Goal: Check status: Check status

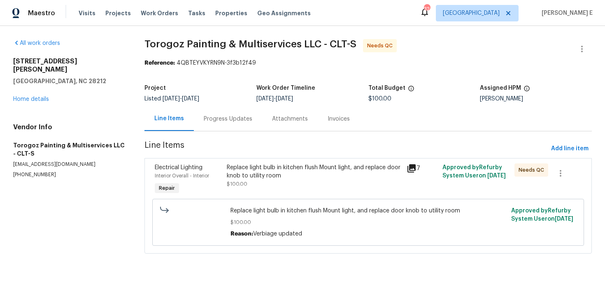
click at [216, 115] on div "Progress Updates" at bounding box center [228, 119] width 49 height 8
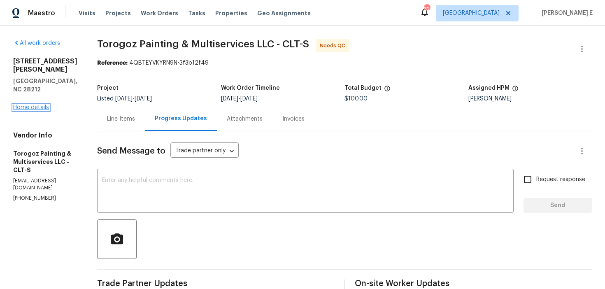
click at [43, 105] on link "Home details" at bounding box center [31, 108] width 36 height 6
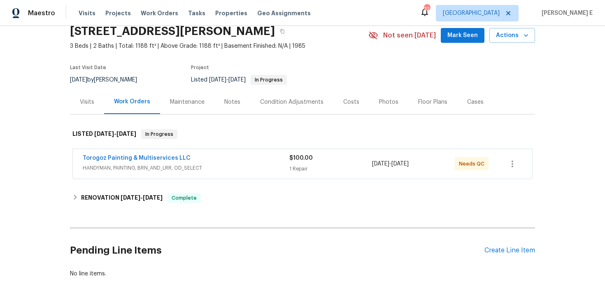
scroll to position [35, 0]
click at [149, 160] on link "Torogoz Painting & Multiservices LLC" at bounding box center [137, 158] width 108 height 6
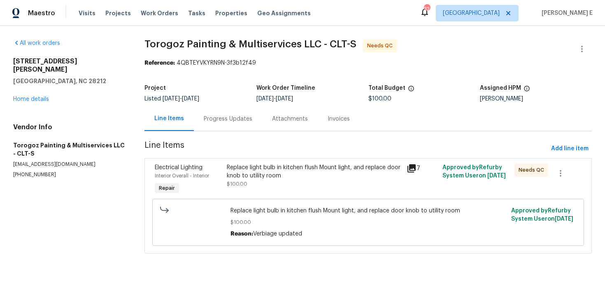
click at [214, 114] on div "Progress Updates" at bounding box center [228, 119] width 68 height 24
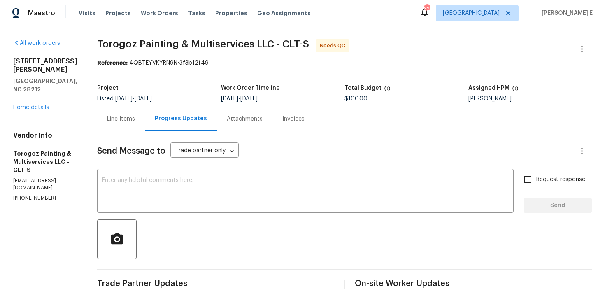
click at [128, 118] on div "Line Items" at bounding box center [121, 119] width 28 height 8
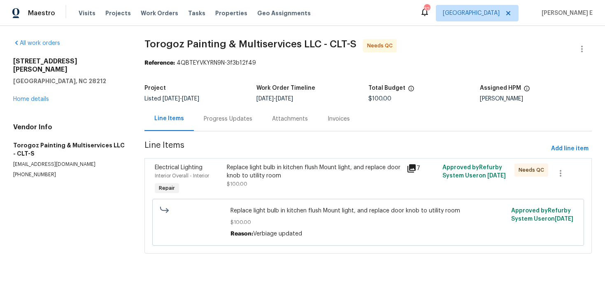
click at [245, 178] on div "Replace light bulb in kitchen flush Mount light, and replace door knob to utili…" at bounding box center [314, 171] width 175 height 16
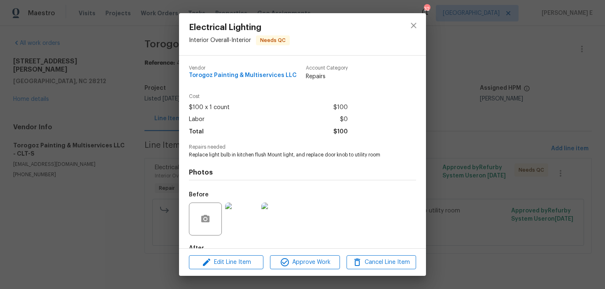
scroll to position [49, 0]
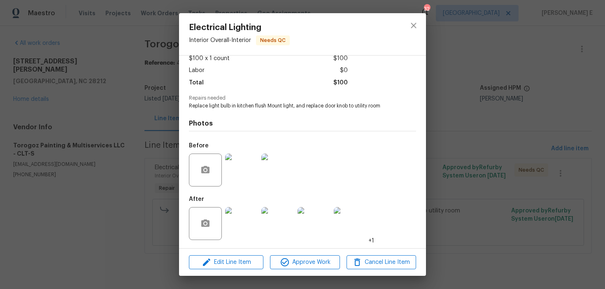
click at [241, 219] on img at bounding box center [241, 223] width 33 height 33
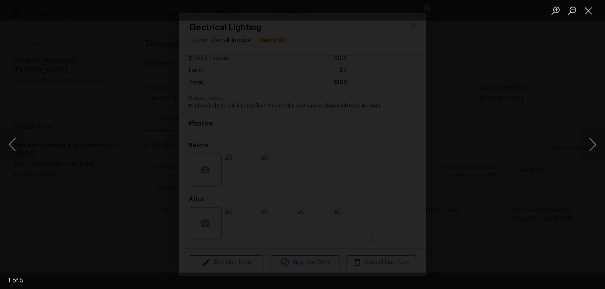
click at [517, 113] on img "Lightbox" at bounding box center [302, 145] width 636 height 303
click at [559, 98] on div "Lightbox" at bounding box center [302, 144] width 605 height 289
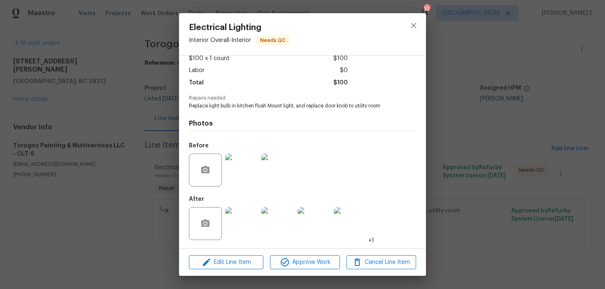
click at [559, 98] on div "Electrical Lighting Interior Overall - Interior Needs QC Vendor Torogoz Paintin…" at bounding box center [302, 144] width 605 height 289
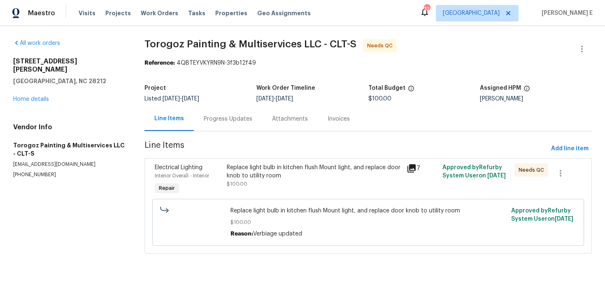
click at [237, 132] on section "Torogoz Painting & Multiservices LLC - CLT-S Needs QC Reference: 4QBTEYVKYRN9N-…" at bounding box center [367, 151] width 447 height 224
click at [242, 129] on div "Progress Updates" at bounding box center [228, 119] width 68 height 24
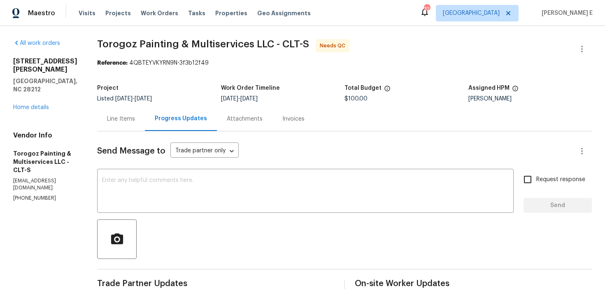
scroll to position [3, 0]
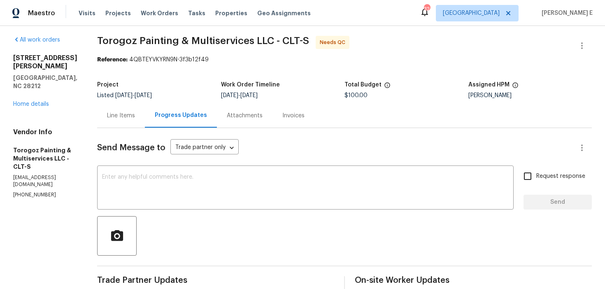
click at [135, 119] on div "Line Items" at bounding box center [121, 116] width 28 height 8
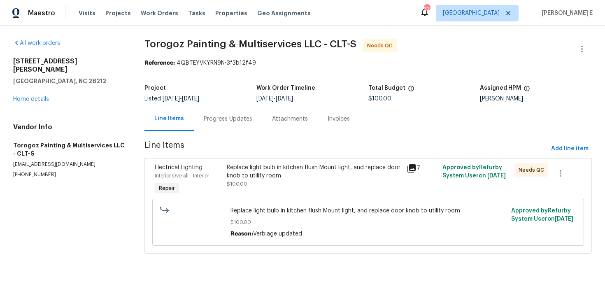
click at [241, 174] on div "Replace light bulb in kitchen flush Mount light, and replace door knob to utili…" at bounding box center [314, 171] width 175 height 16
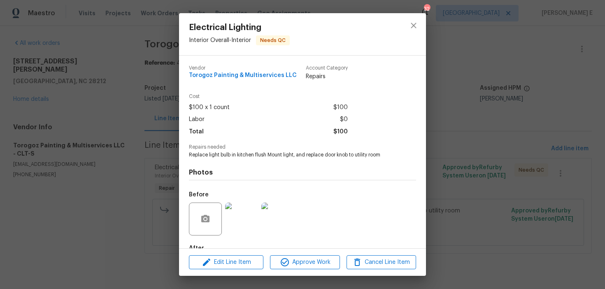
click at [127, 147] on div "Electrical Lighting Interior Overall - Interior Needs QC Vendor Torogoz Paintin…" at bounding box center [302, 144] width 605 height 289
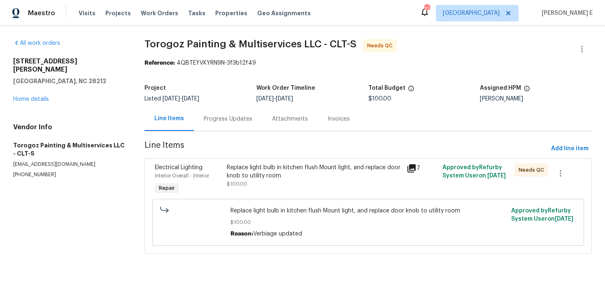
click at [198, 123] on div "Progress Updates" at bounding box center [228, 119] width 68 height 24
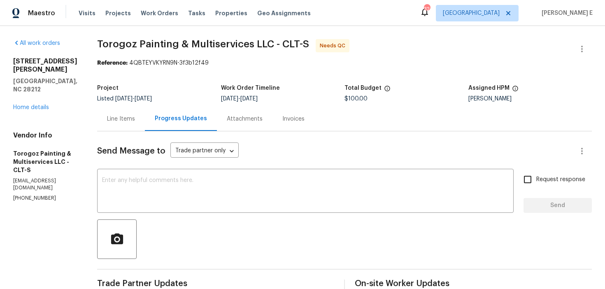
click at [145, 129] on div "Line Items" at bounding box center [121, 119] width 48 height 24
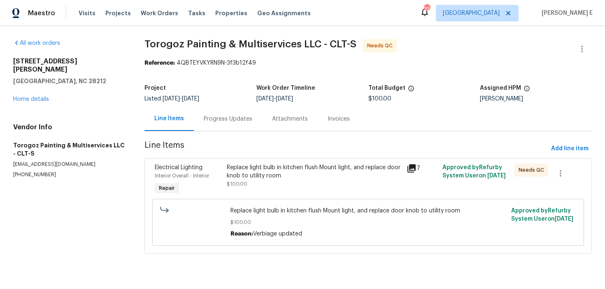
click at [239, 179] on div "Replace light bulb in kitchen flush Mount light, and replace door knob to utili…" at bounding box center [314, 175] width 175 height 25
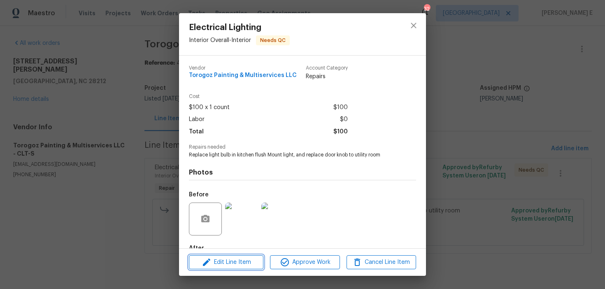
click at [226, 262] on span "Edit Line Item" at bounding box center [226, 262] width 70 height 10
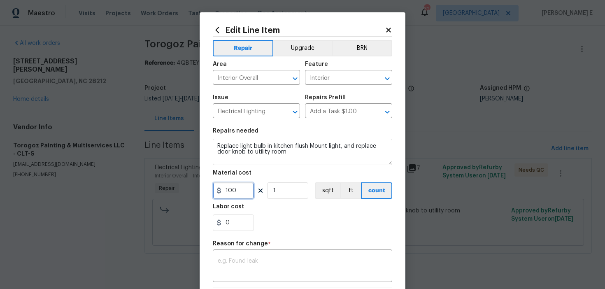
click at [228, 192] on input "100" at bounding box center [233, 190] width 41 height 16
type input "200"
click at [256, 261] on textarea at bounding box center [303, 266] width 170 height 17
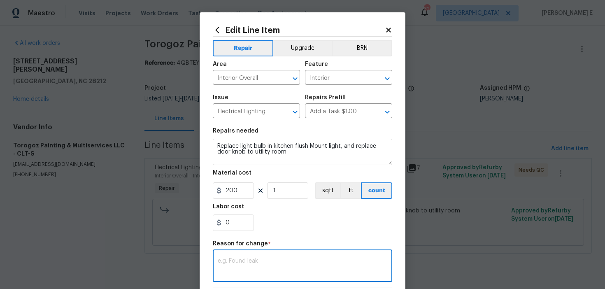
paste textarea "(KE) Updated per vendor's final cost."
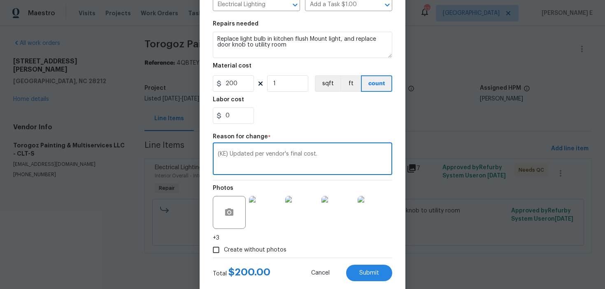
scroll to position [125, 0]
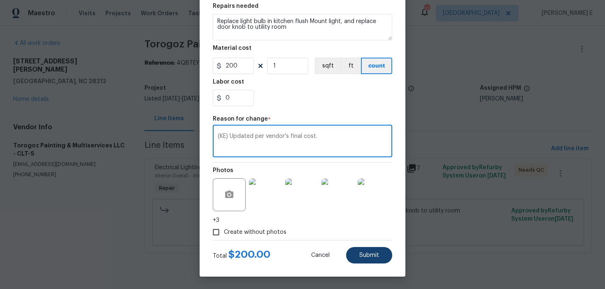
type textarea "(KE) Updated per vendor's final cost."
click at [366, 255] on span "Submit" at bounding box center [369, 255] width 20 height 6
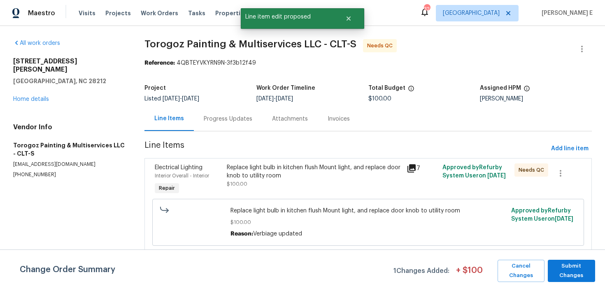
scroll to position [0, 0]
click at [576, 280] on button "Submit Changes" at bounding box center [571, 271] width 47 height 22
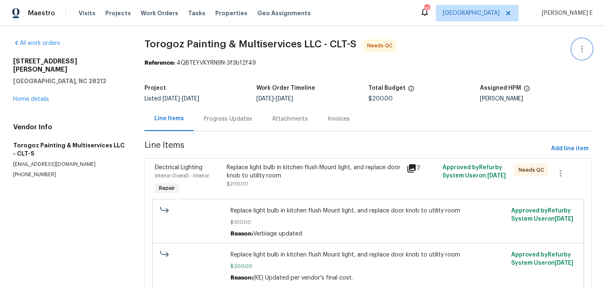
click at [584, 44] on icon "button" at bounding box center [582, 49] width 10 height 10
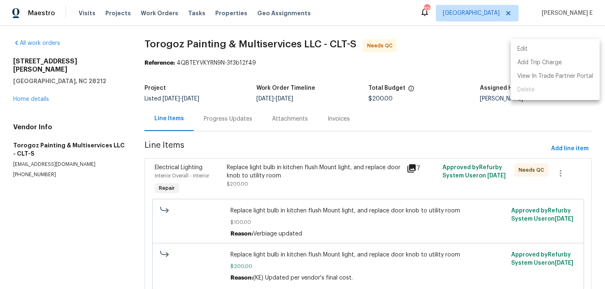
click at [564, 49] on li "Edit" at bounding box center [555, 49] width 89 height 14
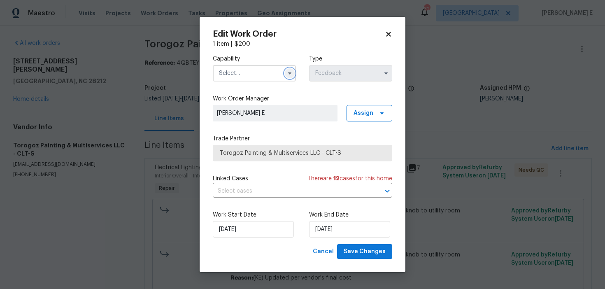
click at [291, 76] on icon "button" at bounding box center [290, 73] width 7 height 7
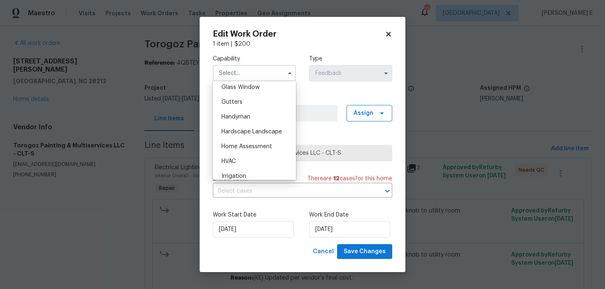
scroll to position [434, 0]
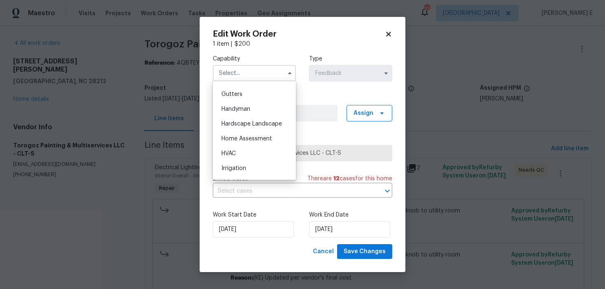
click at [279, 108] on div "Handyman" at bounding box center [254, 109] width 79 height 15
type input "Handyman"
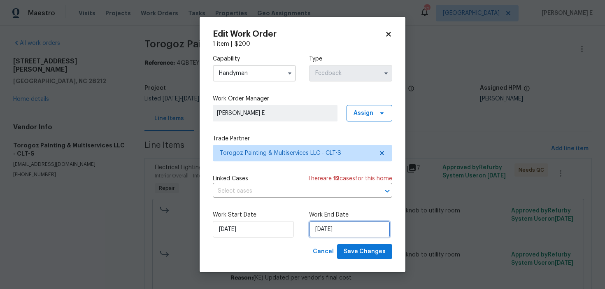
click at [331, 230] on input "23/09/2025" at bounding box center [349, 229] width 81 height 16
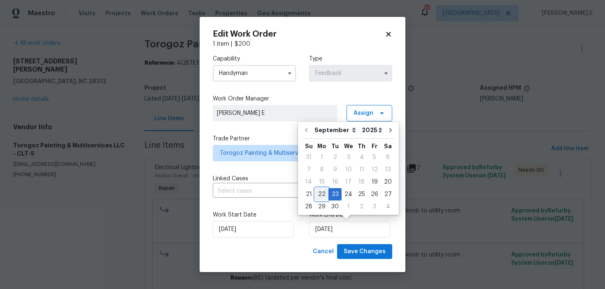
click at [321, 196] on div "22" at bounding box center [321, 195] width 13 height 12
type input "22/09/2025"
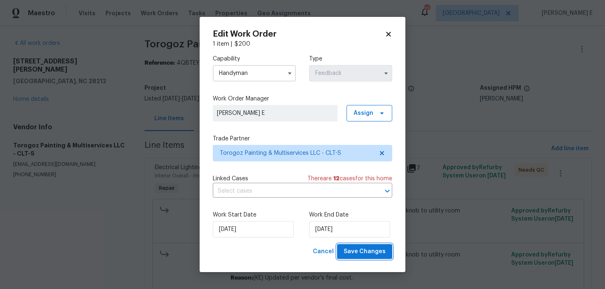
click at [369, 255] on span "Save Changes" at bounding box center [365, 252] width 42 height 10
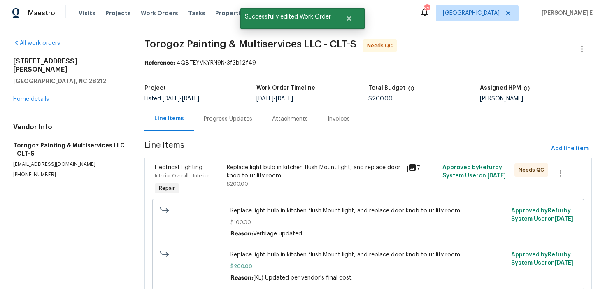
click at [223, 119] on div "Progress Updates" at bounding box center [228, 119] width 49 height 8
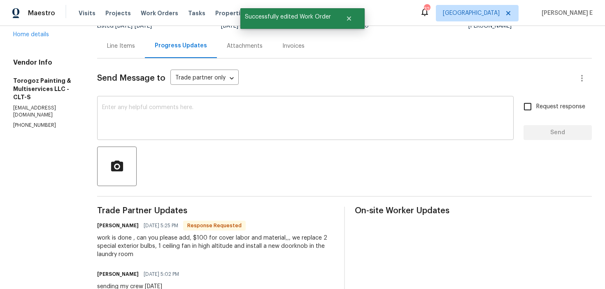
scroll to position [19, 0]
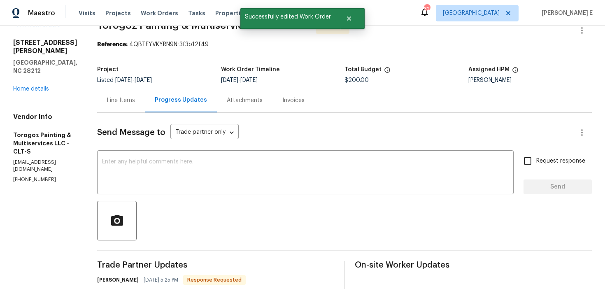
click at [135, 100] on div "Line Items" at bounding box center [121, 100] width 28 height 8
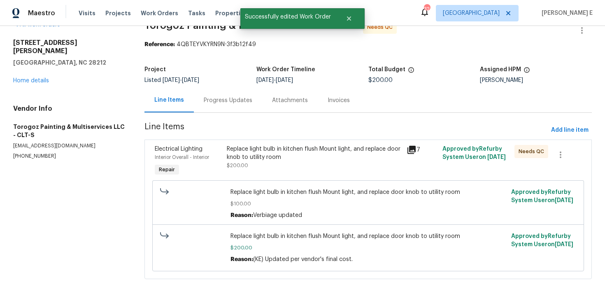
click at [259, 180] on div "Replace light bulb in kitchen flush Mount light, and replace door knob to utili…" at bounding box center [368, 203] width 432 height 47
click at [263, 149] on div "Replace light bulb in kitchen flush Mount light, and replace door knob to utili…" at bounding box center [314, 153] width 175 height 16
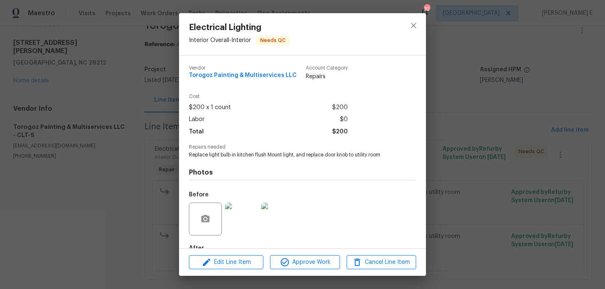
scroll to position [49, 0]
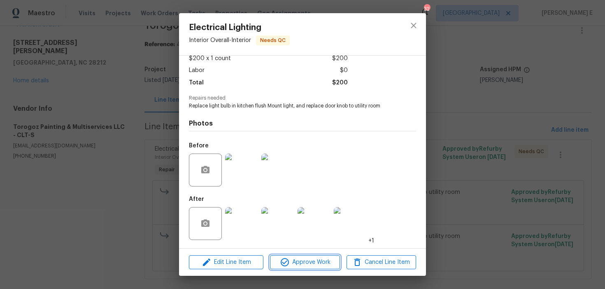
click at [303, 268] on button "Approve Work" at bounding box center [305, 262] width 70 height 14
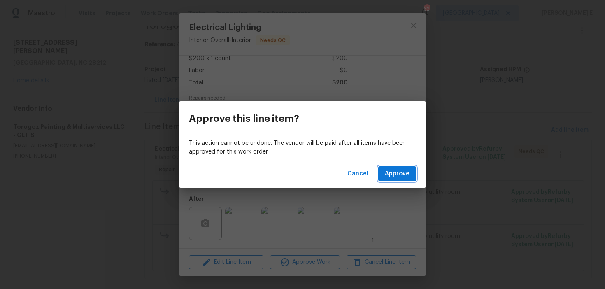
click at [404, 177] on span "Approve" at bounding box center [397, 174] width 25 height 10
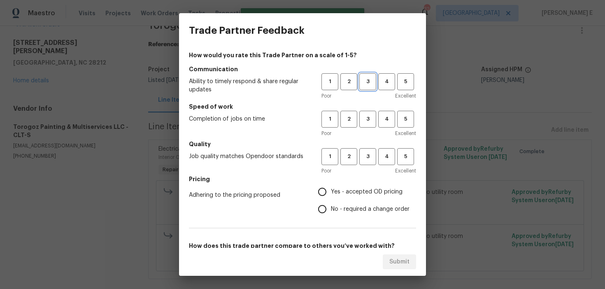
click at [367, 85] on span "3" at bounding box center [367, 81] width 15 height 9
click at [366, 120] on span "3" at bounding box center [367, 118] width 15 height 9
click at [366, 148] on button "3" at bounding box center [367, 156] width 17 height 17
click at [322, 210] on input "No - required a change order" at bounding box center [322, 208] width 17 height 17
radio input "true"
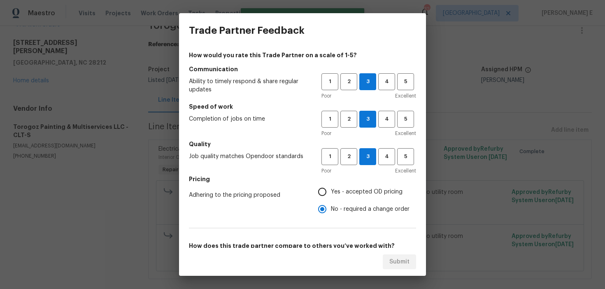
scroll to position [129, 0]
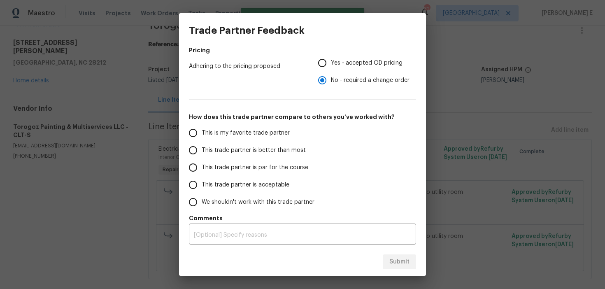
click at [270, 166] on span "This trade partner is par for the course" at bounding box center [255, 167] width 107 height 9
click at [202, 166] on input "This trade partner is par for the course" at bounding box center [192, 167] width 17 height 17
click at [390, 258] on span "Submit" at bounding box center [399, 262] width 20 height 10
radio input "true"
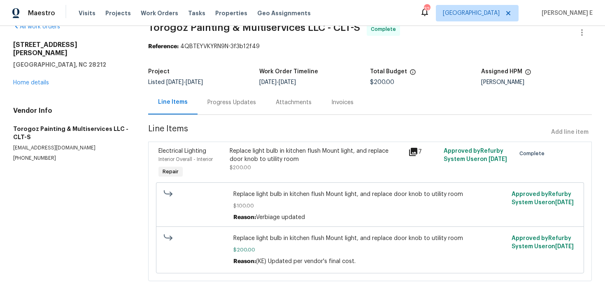
scroll to position [0, 0]
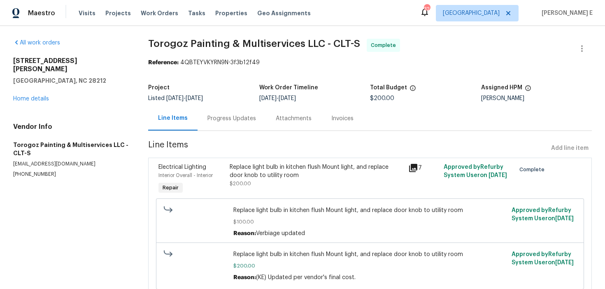
click at [248, 130] on div "Progress Updates" at bounding box center [232, 118] width 68 height 24
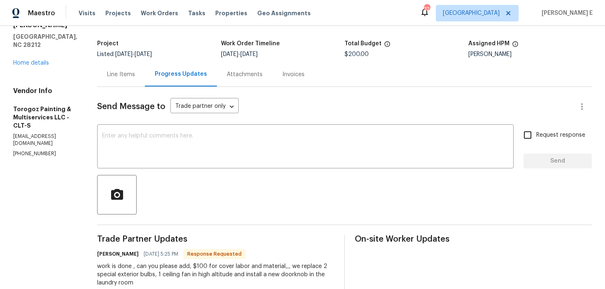
scroll to position [40, 0]
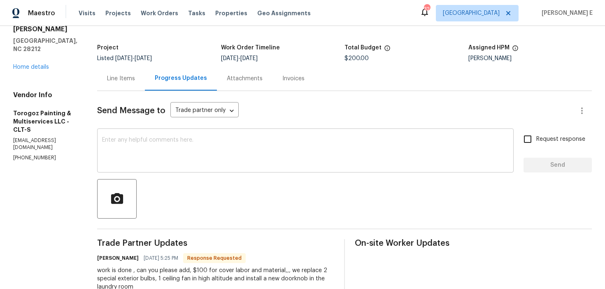
click at [237, 150] on textarea at bounding box center [305, 151] width 407 height 29
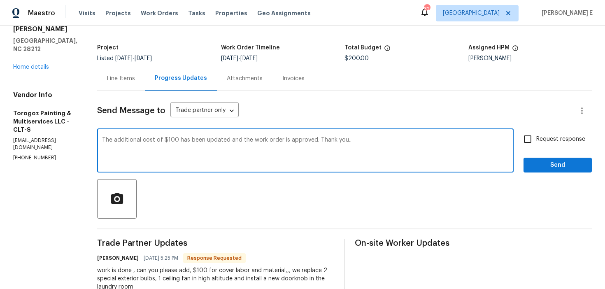
type textarea "The additional cost of $100 has been updated and the work order is approved. Th…"
click at [539, 142] on span "Request response" at bounding box center [560, 139] width 49 height 9
click at [536, 142] on input "Request response" at bounding box center [527, 138] width 17 height 17
checkbox input "true"
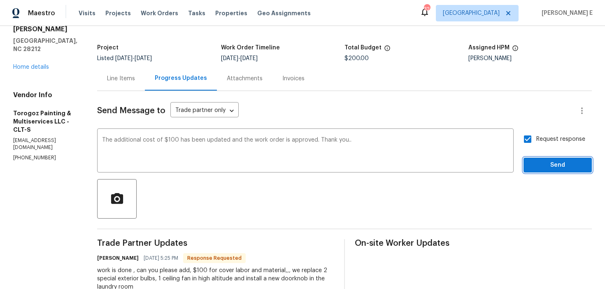
click at [540, 161] on span "Send" at bounding box center [557, 165] width 55 height 10
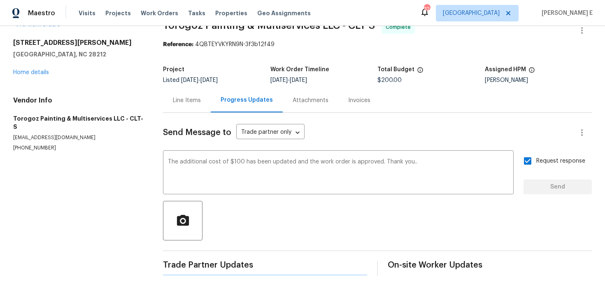
scroll to position [0, 0]
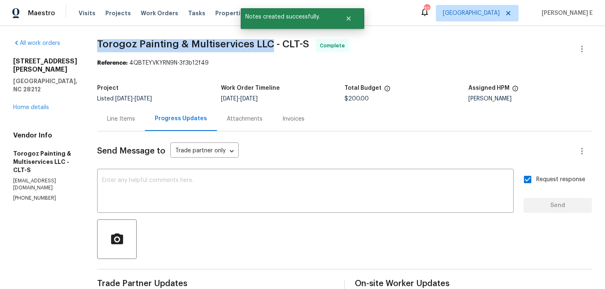
drag, startPoint x: 114, startPoint y: 44, endPoint x: 291, endPoint y: 43, distance: 177.0
click at [291, 43] on div "All work orders 6041 Misty Way Ln Charlotte, NC 28212 Home details Vendor Info …" at bounding box center [302, 291] width 605 height 531
copy span "Torogoz Painting & Multiservices LLC"
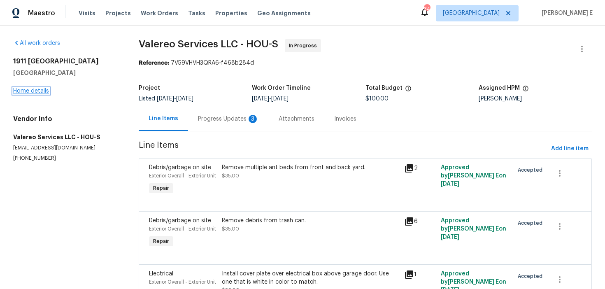
click at [24, 91] on link "Home details" at bounding box center [31, 91] width 36 height 6
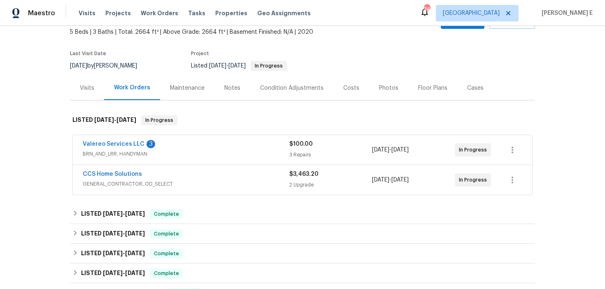
scroll to position [52, 0]
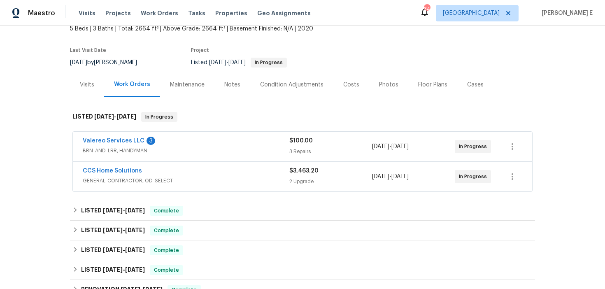
click at [155, 175] on div "CCS Home Solutions" at bounding box center [186, 172] width 207 height 10
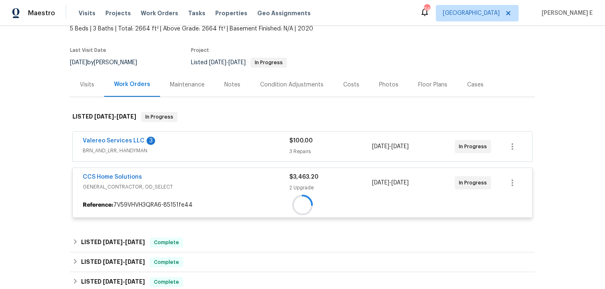
scroll to position [62, 0]
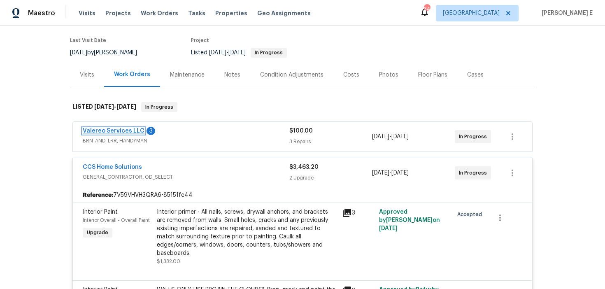
click at [106, 130] on link "Valereo Services LLC" at bounding box center [114, 131] width 62 height 6
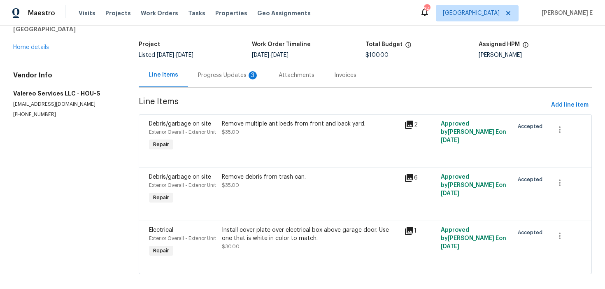
scroll to position [78, 0]
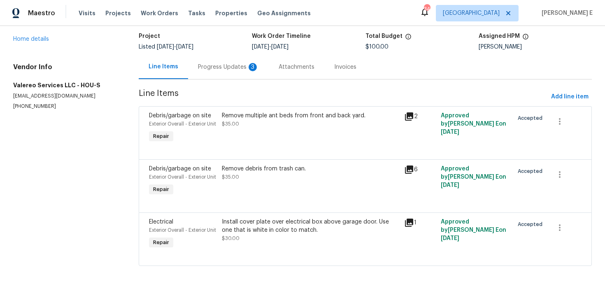
click at [245, 115] on div "Remove multiple ant beds from front and back yard. $35.00" at bounding box center [310, 128] width 182 height 38
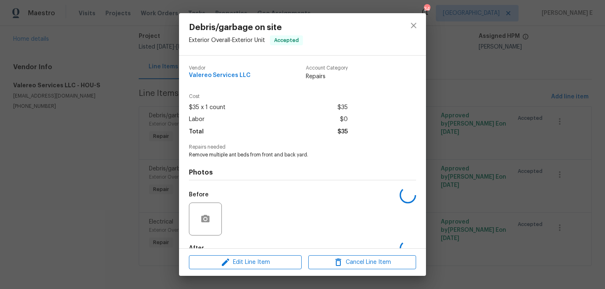
scroll to position [49, 0]
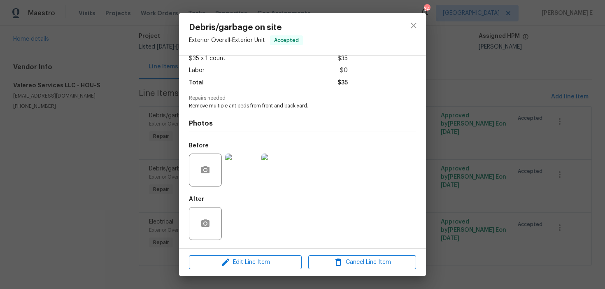
click at [121, 212] on div "Debris/garbage on site Exterior Overall - Exterior Unit Accepted Vendor Valereo…" at bounding box center [302, 144] width 605 height 289
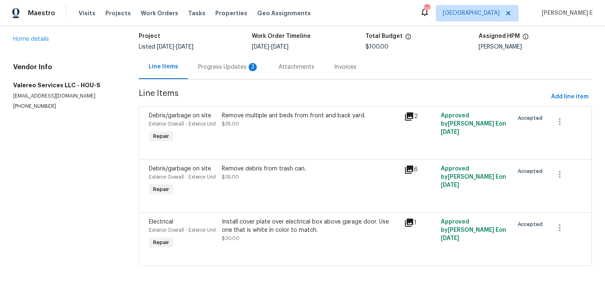
click at [227, 179] on div "Remove debris from trash can. $35.00" at bounding box center [310, 181] width 182 height 38
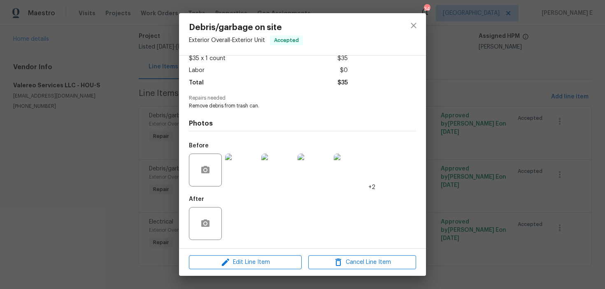
click at [145, 185] on div "Debris/garbage on site Exterior Overall - Exterior Unit Accepted Vendor Valereo…" at bounding box center [302, 144] width 605 height 289
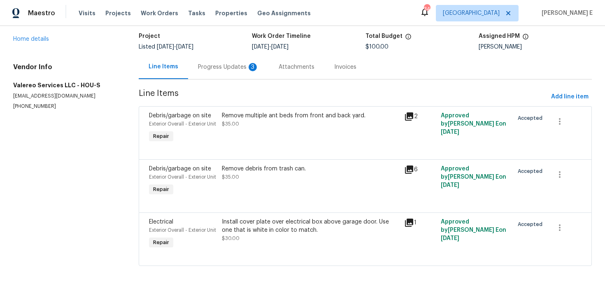
click at [231, 168] on div "Remove debris from trash can. $35.00" at bounding box center [310, 181] width 182 height 38
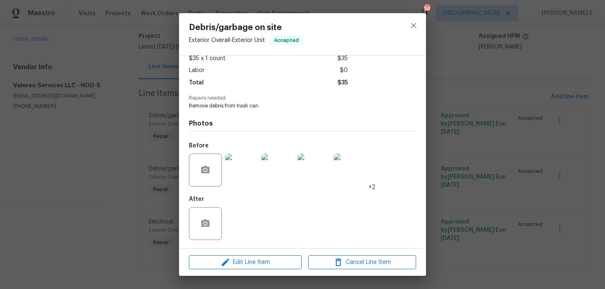
click at [232, 176] on img at bounding box center [241, 170] width 33 height 33
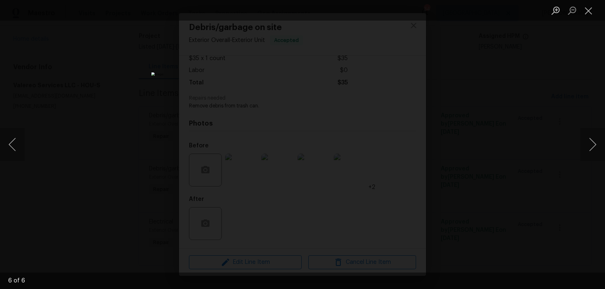
click at [540, 81] on div "Lightbox" at bounding box center [302, 144] width 605 height 289
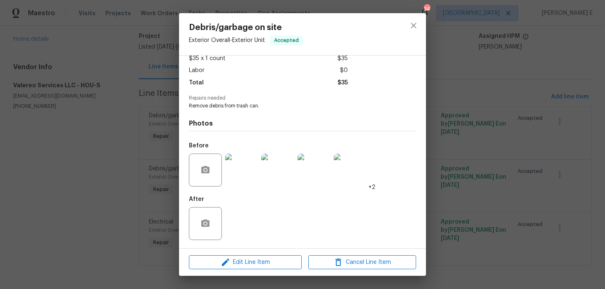
click at [485, 109] on div "Debris/garbage on site Exterior Overall - Exterior Unit Accepted Vendor Valereo…" at bounding box center [302, 144] width 605 height 289
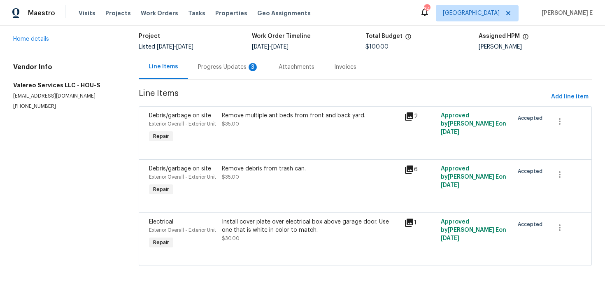
click at [295, 218] on div "Install cover plate over electrical box above garage door. Use one that is whit…" at bounding box center [310, 226] width 177 height 16
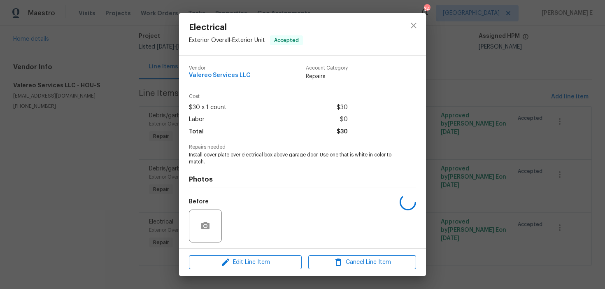
scroll to position [56, 0]
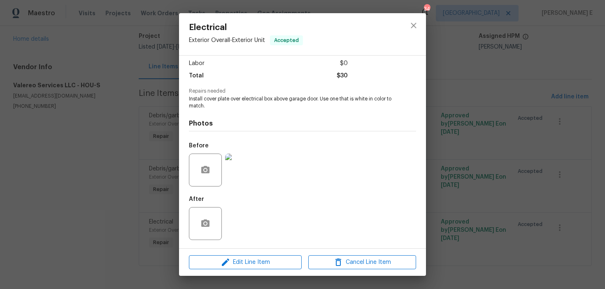
click at [152, 207] on div "Electrical Exterior Overall - Exterior Unit Accepted Vendor Valereo Services LL…" at bounding box center [302, 144] width 605 height 289
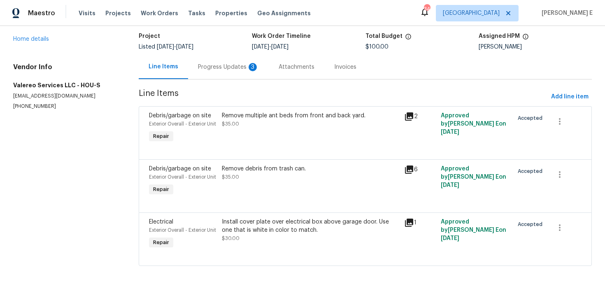
scroll to position [0, 0]
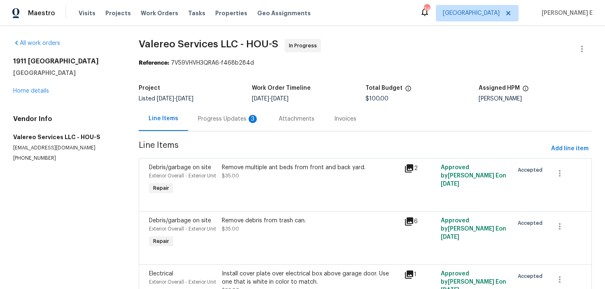
click at [217, 118] on div "Progress Updates 3" at bounding box center [228, 119] width 61 height 8
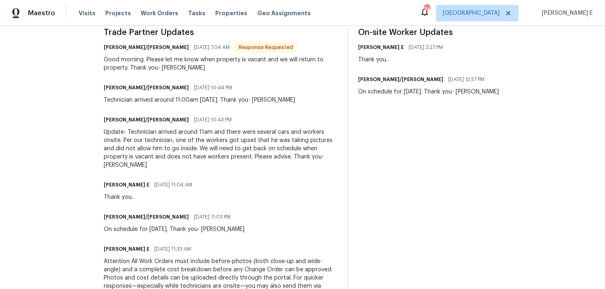
scroll to position [215, 0]
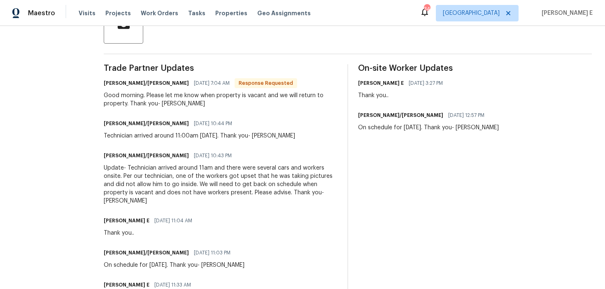
click at [198, 89] on div "Jeromy/Lori 09/22/2025 7:04 AM Response Requested" at bounding box center [221, 83] width 234 height 12
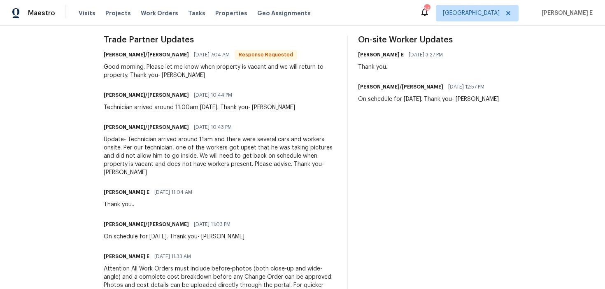
scroll to position [0, 0]
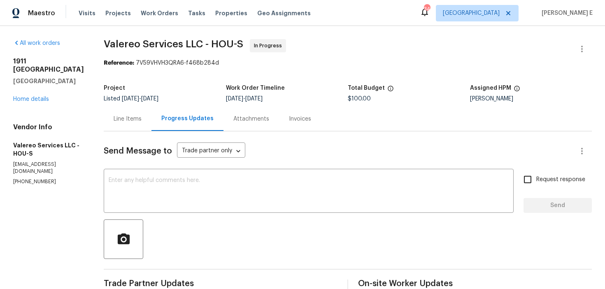
click at [114, 119] on div "Line Items" at bounding box center [128, 119] width 28 height 8
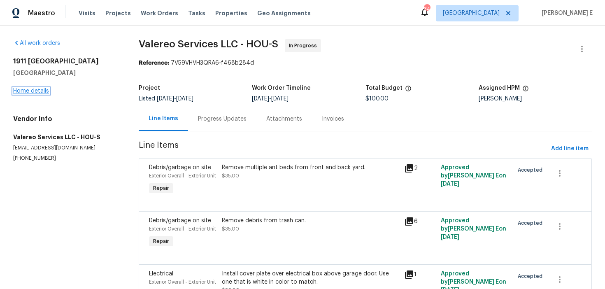
click at [46, 93] on link "Home details" at bounding box center [31, 91] width 36 height 6
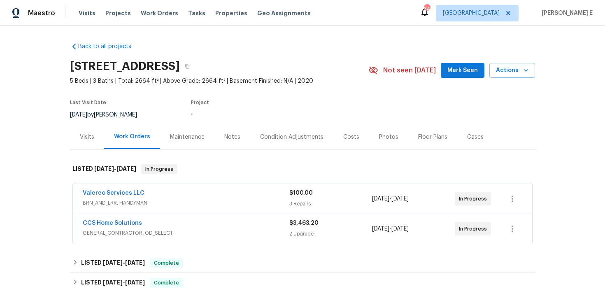
scroll to position [23, 0]
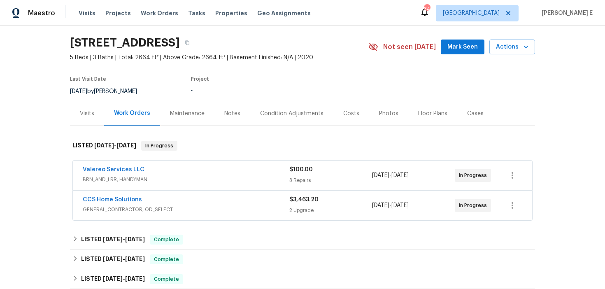
click at [167, 205] on div "CCS Home Solutions" at bounding box center [186, 201] width 207 height 10
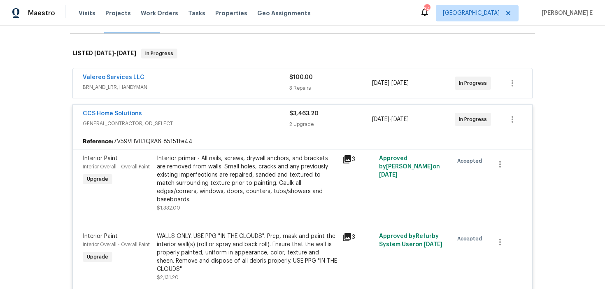
scroll to position [77, 0]
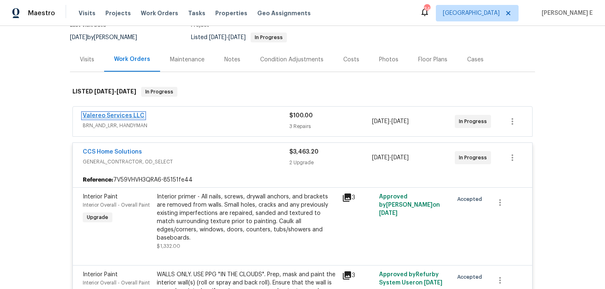
click at [108, 118] on link "Valereo Services LLC" at bounding box center [114, 116] width 62 height 6
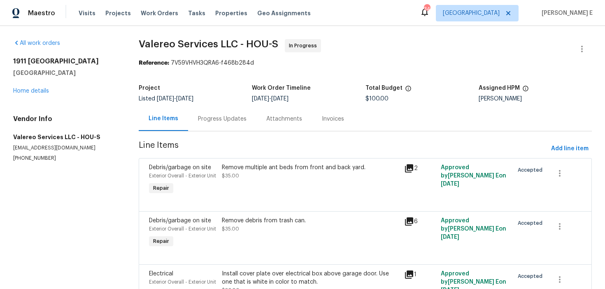
click at [207, 119] on div "Progress Updates" at bounding box center [222, 119] width 49 height 8
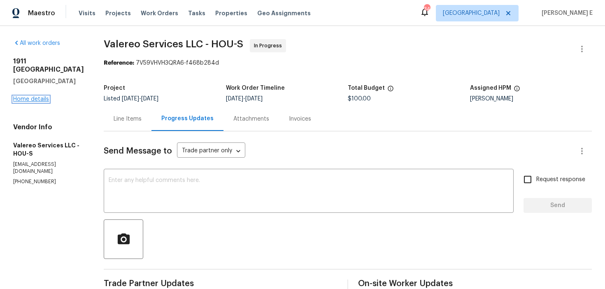
click at [33, 97] on link "Home details" at bounding box center [31, 99] width 36 height 6
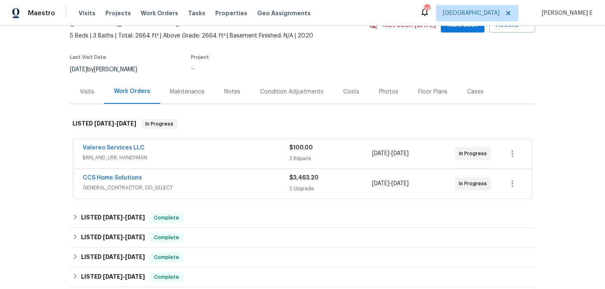
scroll to position [52, 0]
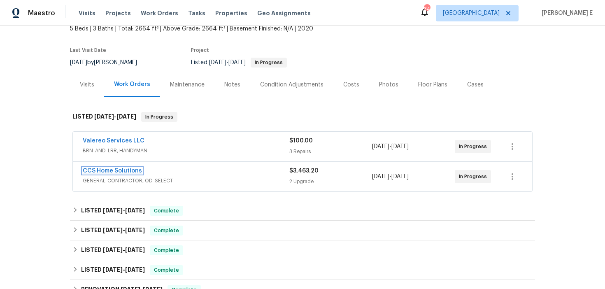
click at [112, 168] on link "CCS Home Solutions" at bounding box center [112, 171] width 59 height 6
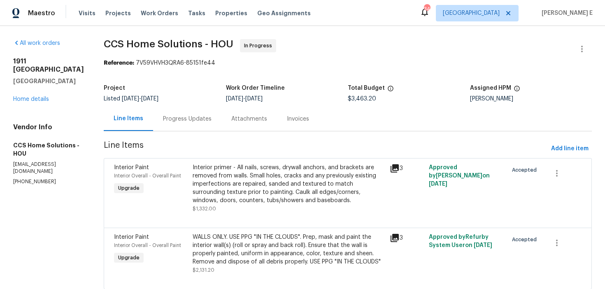
scroll to position [24, 0]
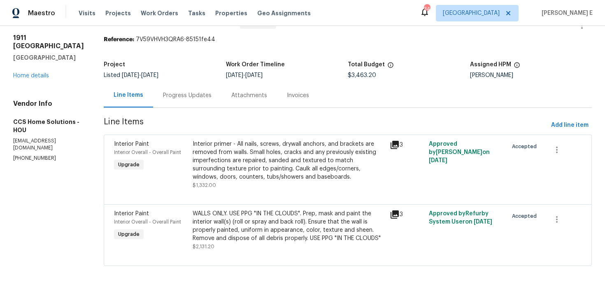
click at [209, 162] on div "Interior primer - All nails, screws, drywall anchors, and brackets are removed …" at bounding box center [289, 160] width 192 height 41
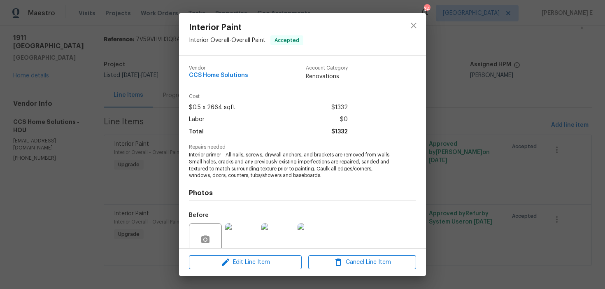
scroll to position [70, 0]
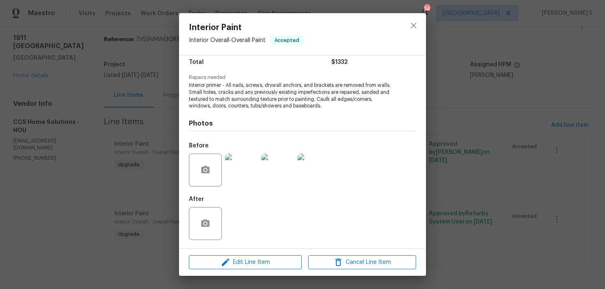
click at [238, 176] on img at bounding box center [241, 170] width 33 height 33
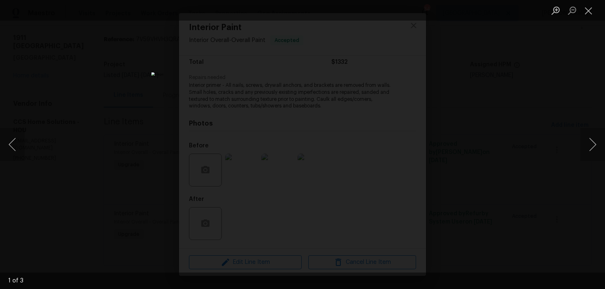
click at [481, 112] on div "Lightbox" at bounding box center [302, 144] width 605 height 289
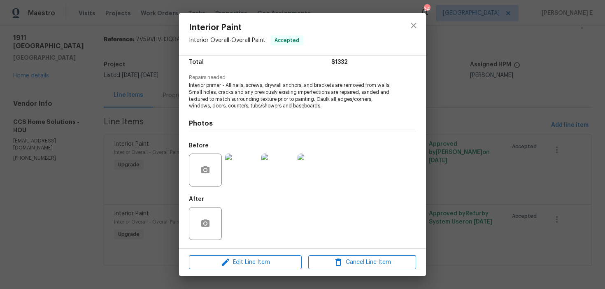
click at [481, 112] on div "Interior Paint Interior Overall - Overall Paint Accepted Vendor CCS Home Soluti…" at bounding box center [302, 144] width 605 height 289
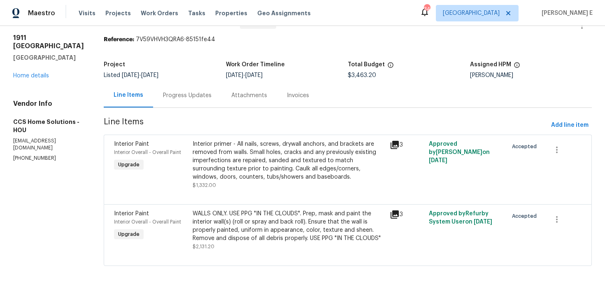
click at [251, 224] on div "WALLS ONLY. USE PPG "IN THE CLOUDS". Prep, mask and paint the interior wall(s) …" at bounding box center [289, 226] width 192 height 33
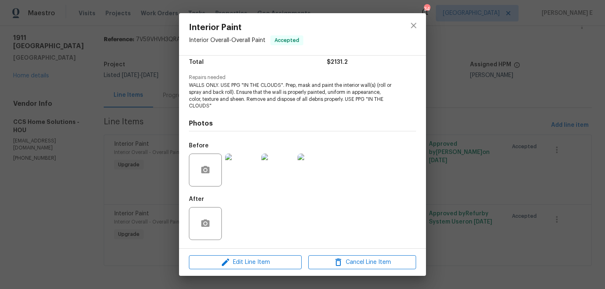
click at [95, 200] on div "Interior Paint Interior Overall - Overall Paint Accepted Vendor CCS Home Soluti…" at bounding box center [302, 144] width 605 height 289
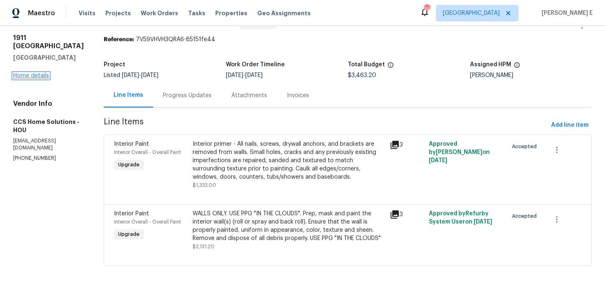
click at [28, 77] on link "Home details" at bounding box center [31, 76] width 36 height 6
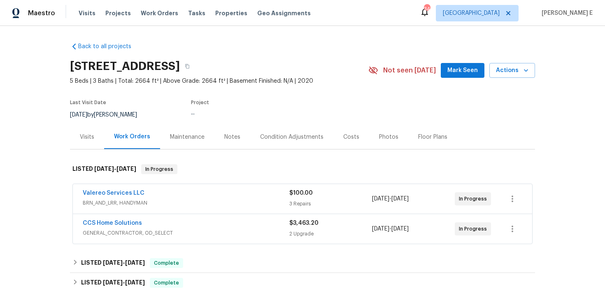
scroll to position [17, 0]
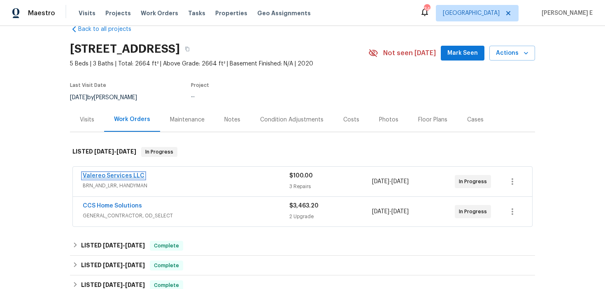
click at [130, 176] on link "Valereo Services LLC" at bounding box center [114, 176] width 62 height 6
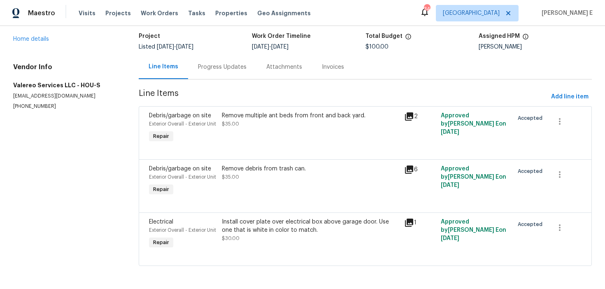
scroll to position [78, 0]
click at [219, 162] on div "Debris/garbage on site Exterior Overall - Exterior Unit Repair" at bounding box center [183, 181] width 73 height 38
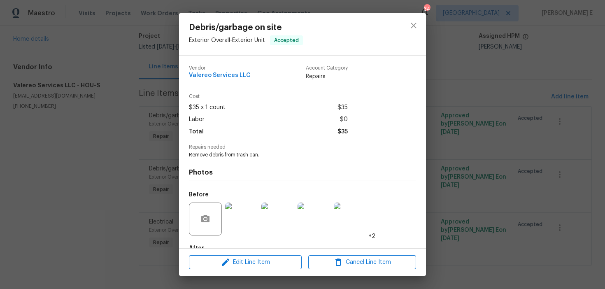
scroll to position [49, 0]
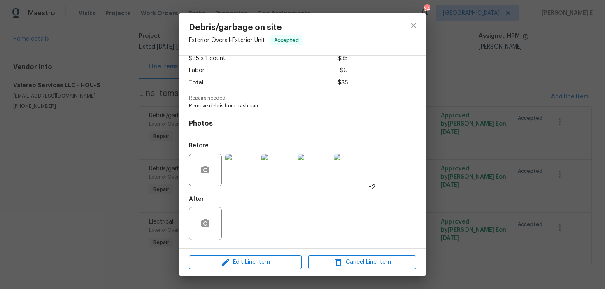
click at [237, 181] on img at bounding box center [241, 170] width 33 height 33
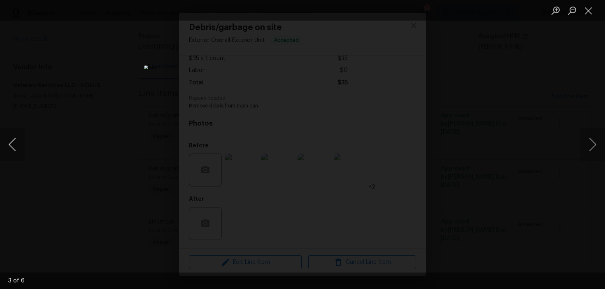
click at [17, 150] on button "Previous image" at bounding box center [12, 144] width 25 height 33
click at [487, 98] on div "Lightbox" at bounding box center [302, 144] width 605 height 289
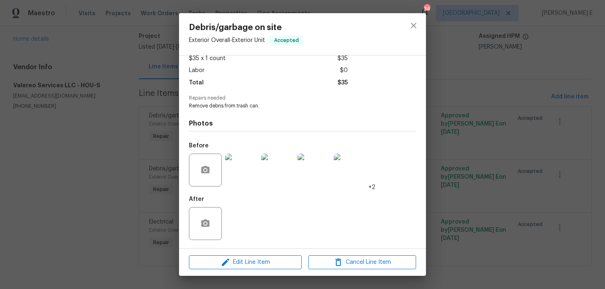
click at [487, 98] on div "Debris/garbage on site Exterior Overall - Exterior Unit Accepted Vendor Valereo…" at bounding box center [302, 144] width 605 height 289
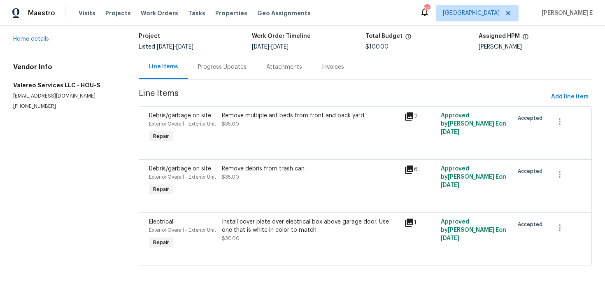
scroll to position [0, 0]
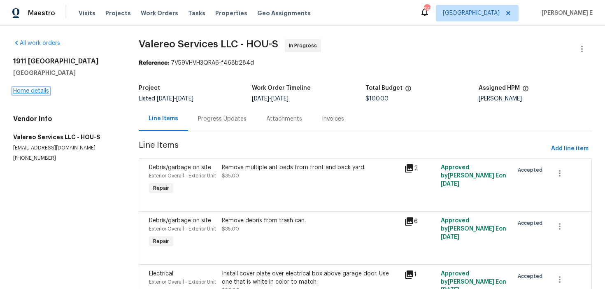
click at [42, 90] on link "Home details" at bounding box center [31, 91] width 36 height 6
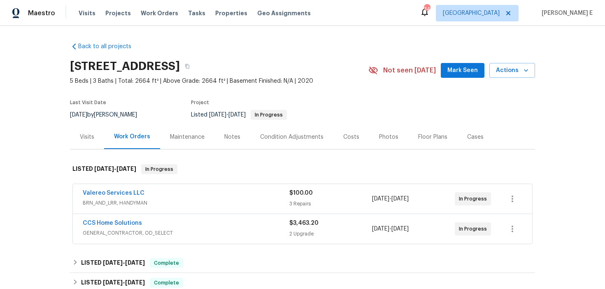
click at [160, 194] on div "Valereo Services LLC" at bounding box center [186, 194] width 207 height 10
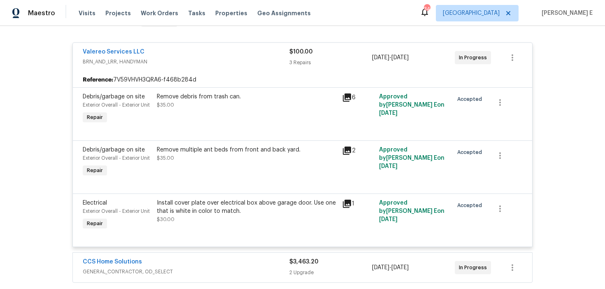
scroll to position [149, 0]
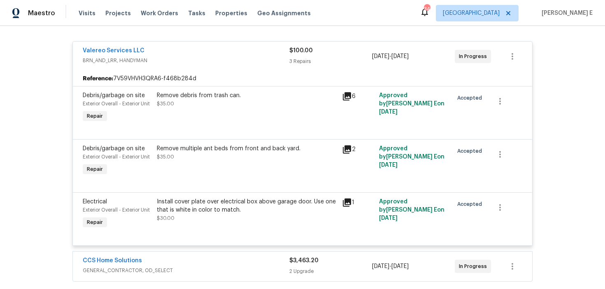
click at [345, 203] on icon at bounding box center [347, 202] width 8 height 8
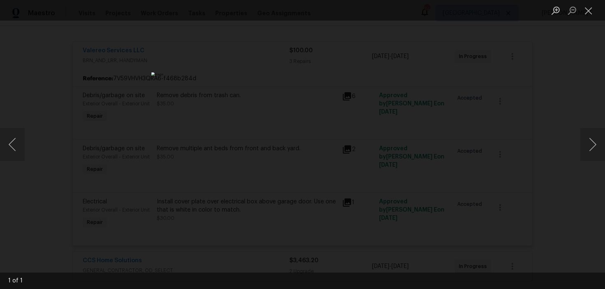
click at [464, 126] on div "Lightbox" at bounding box center [302, 144] width 605 height 289
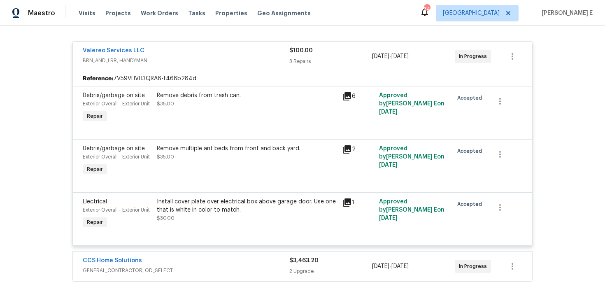
click at [350, 147] on icon at bounding box center [347, 149] width 8 height 8
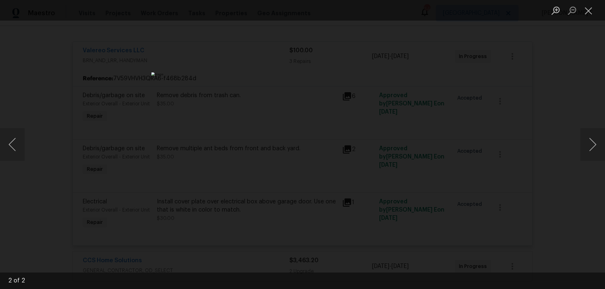
click at [473, 88] on div "Lightbox" at bounding box center [302, 144] width 605 height 289
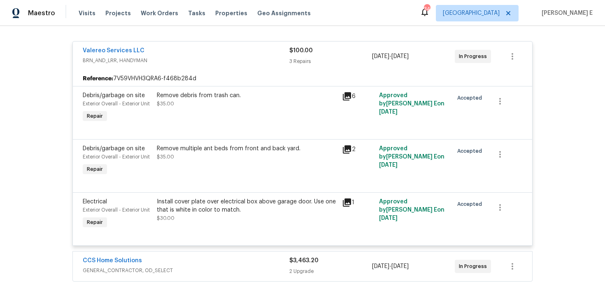
click at [473, 88] on div "Debris/garbage on site Exterior Overall - Exterior Unit Repair Remove debris fr…" at bounding box center [302, 112] width 459 height 53
click at [563, 89] on div "Back to all projects 1911 Winston Store Loop, Richmond, TX 77469 5 Beds | 3 Bat…" at bounding box center [302, 157] width 605 height 263
